Goal: Navigation & Orientation: Find specific page/section

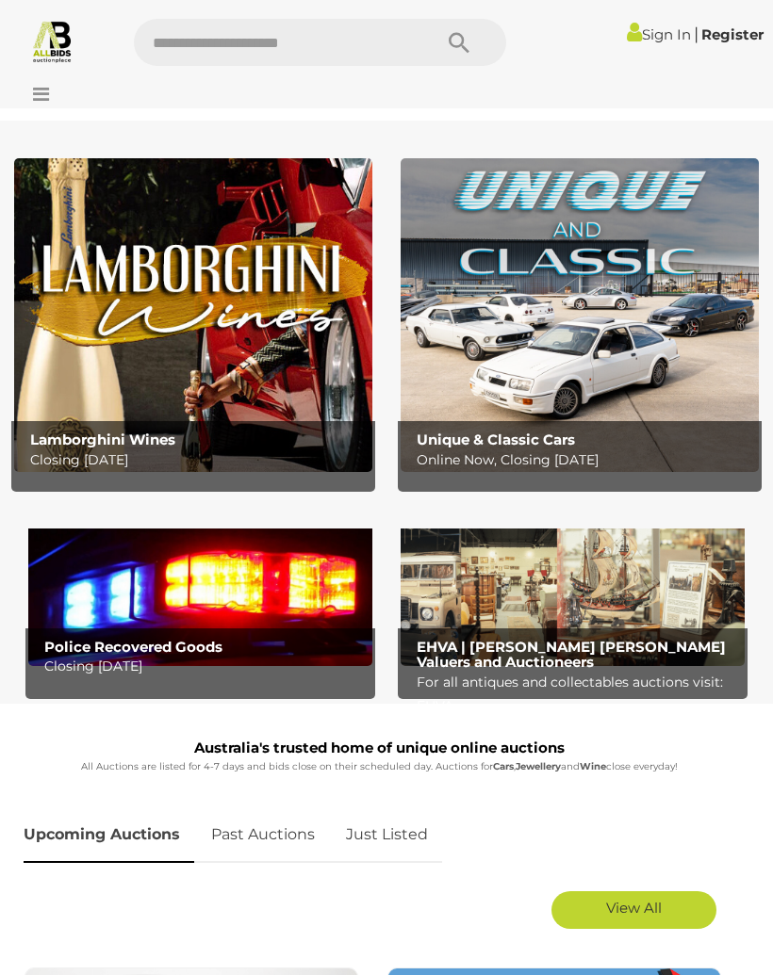
click at [33, 95] on icon at bounding box center [36, 94] width 25 height 19
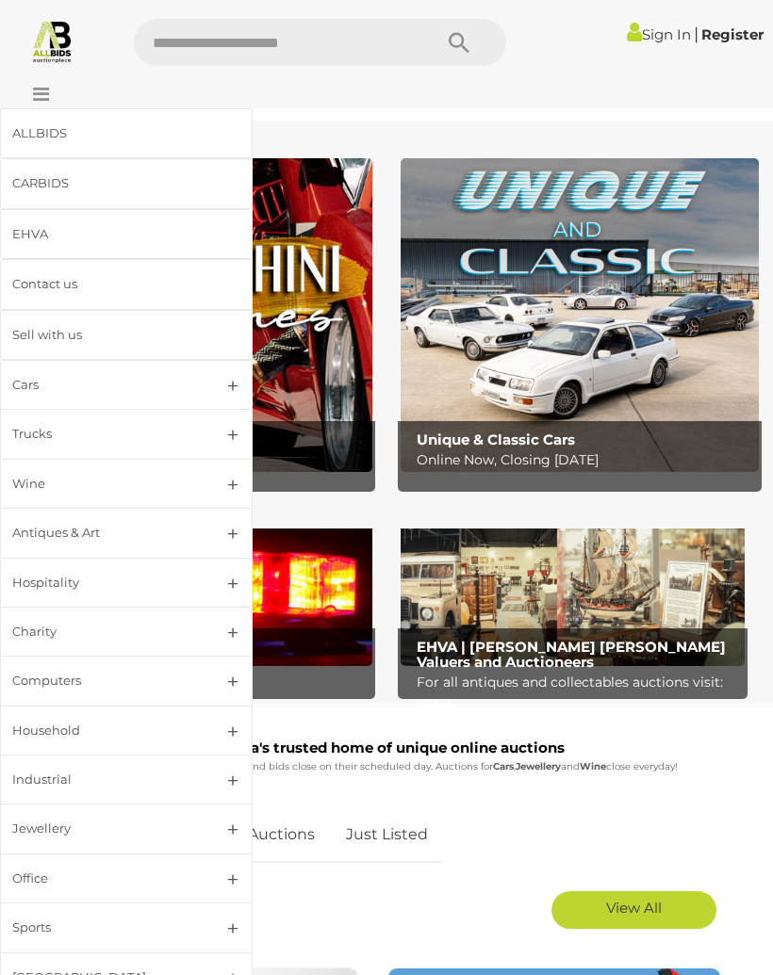
click at [27, 236] on div "EHVA" at bounding box center [103, 234] width 183 height 22
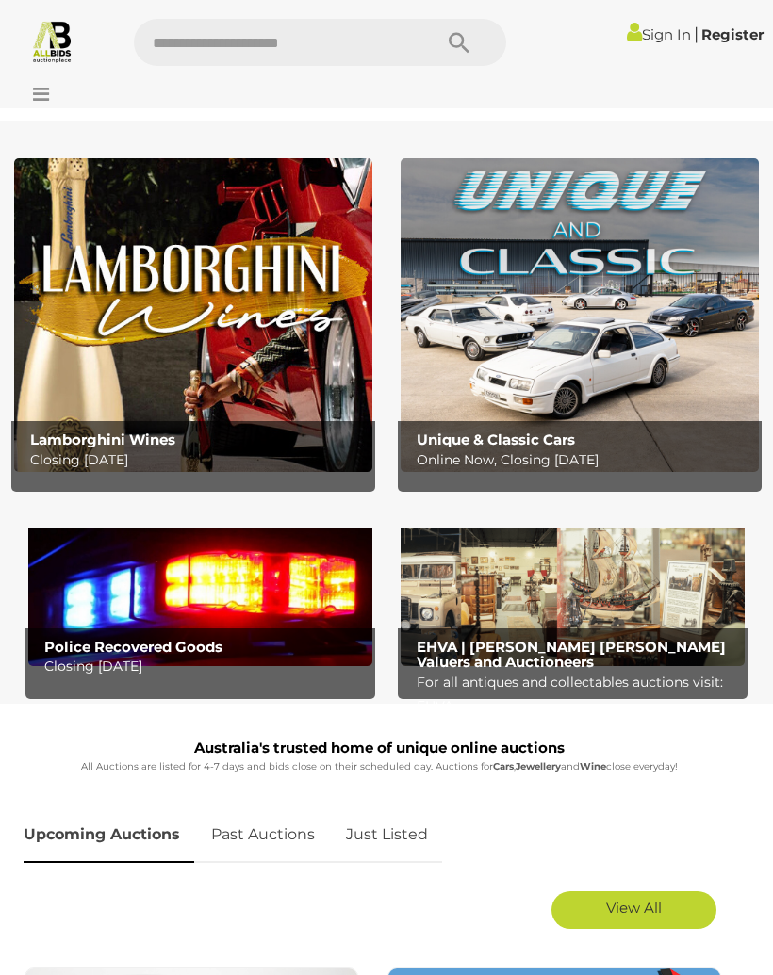
click at [36, 87] on icon at bounding box center [36, 94] width 25 height 19
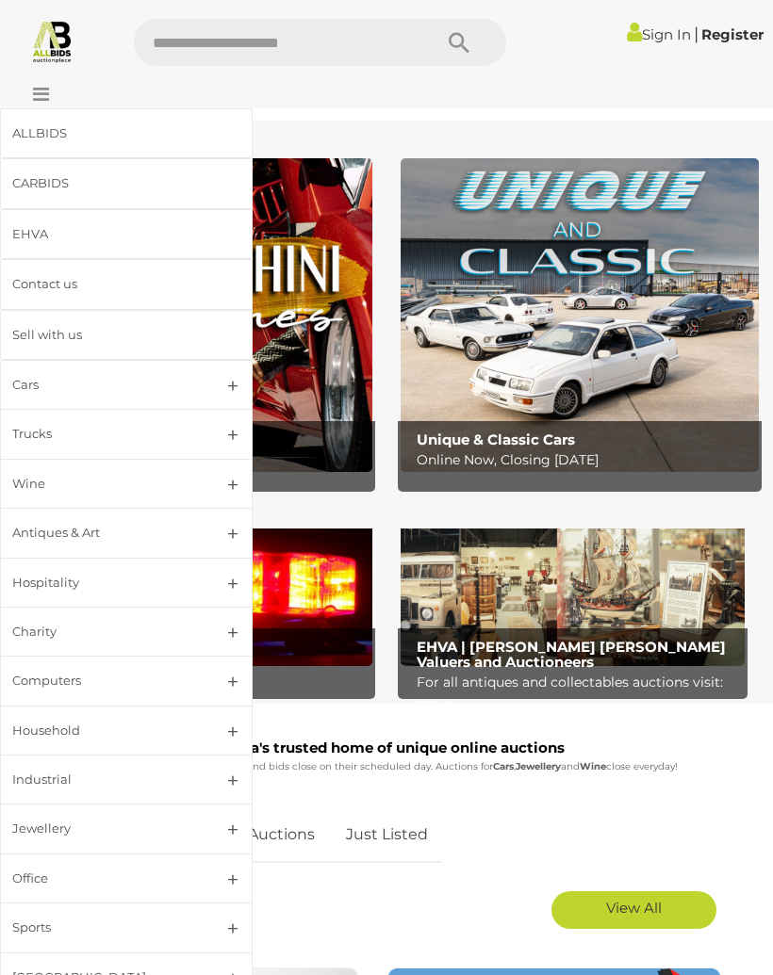
click at [41, 783] on div "Industrial" at bounding box center [103, 780] width 183 height 22
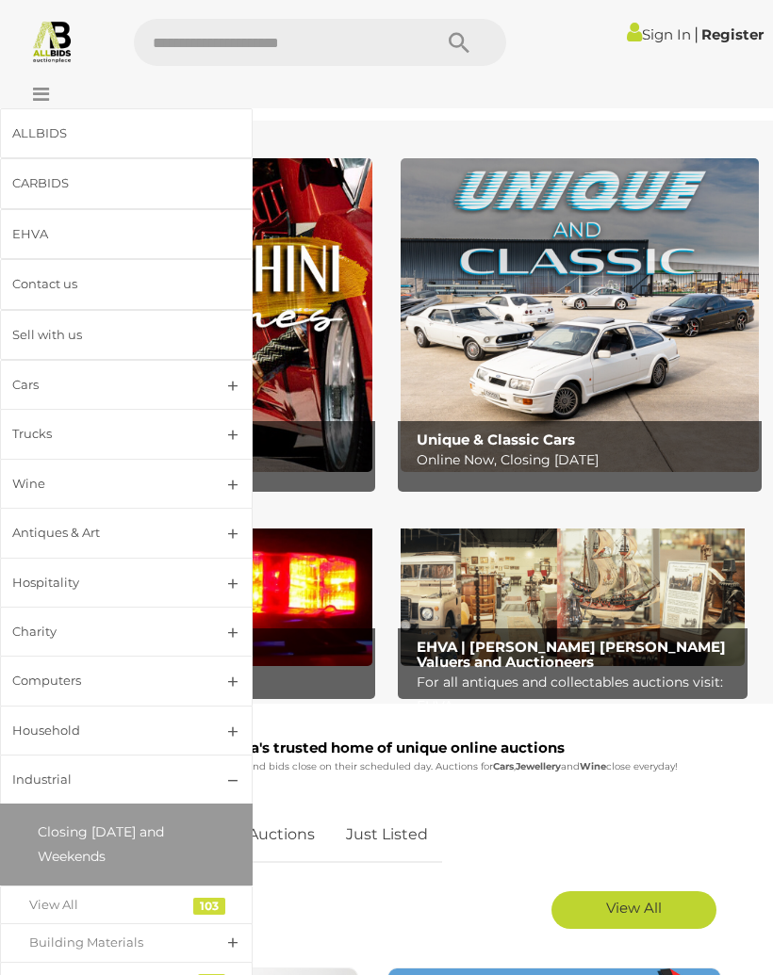
click at [77, 837] on link "Closing [DATE] and Weekends" at bounding box center [126, 844] width 234 height 62
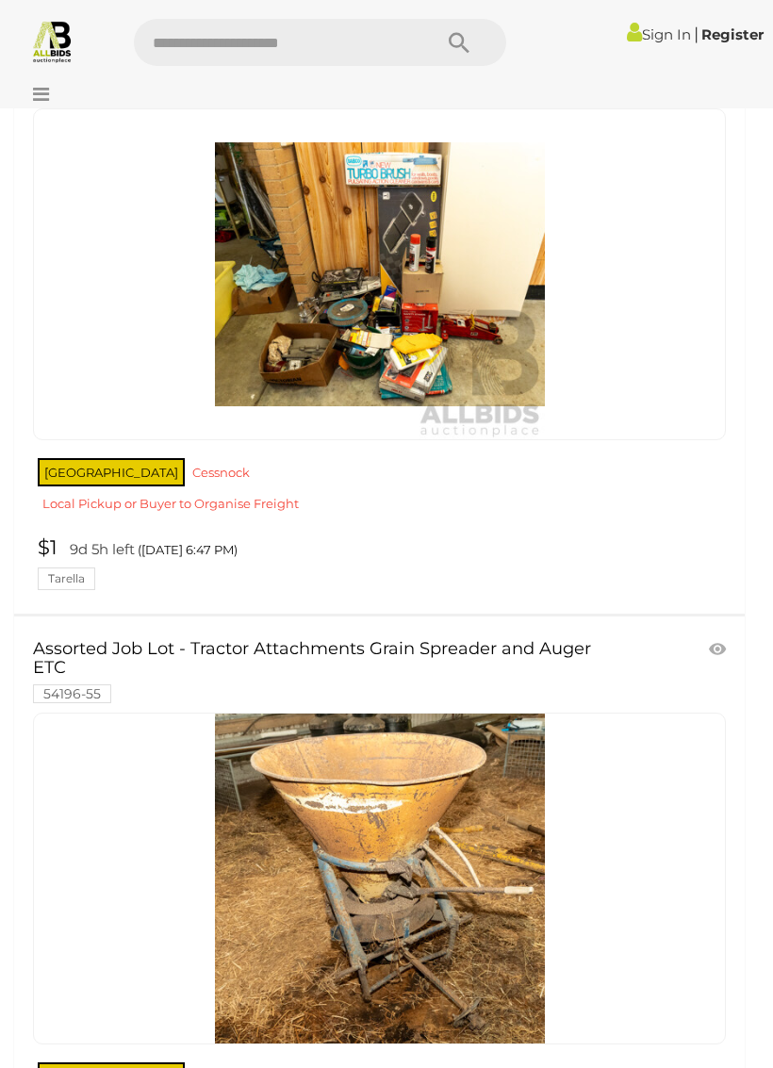
scroll to position [17131, 0]
